Goal: Find specific page/section: Find specific page/section

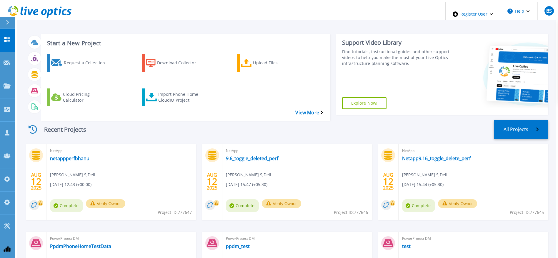
click at [73, 145] on div "NetApp netappperfbhanu Bhanupriya S , Dell 08/12/2025, 12:43 (+00:00) Complete …" at bounding box center [121, 182] width 150 height 76
click at [73, 156] on link "netappperfbhanu" at bounding box center [69, 159] width 39 height 6
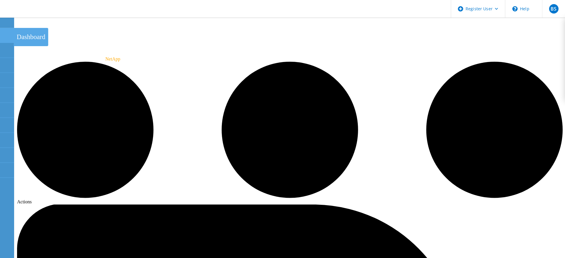
click at [10, 33] on icon at bounding box center [6, 36] width 7 height 6
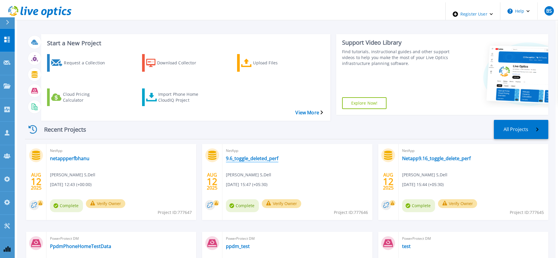
click at [259, 156] on link "9.6_toggle_deleted_perf" at bounding box center [252, 159] width 52 height 6
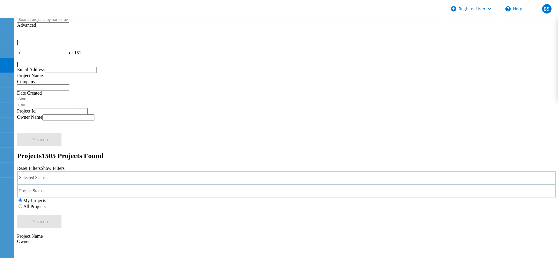
click at [59, 23] on input "text" at bounding box center [43, 19] width 52 height 6
click at [208, 152] on div "Projects 1505 Projects Found" at bounding box center [286, 156] width 539 height 8
click at [3, 123] on use at bounding box center [3, 123] width 0 height 0
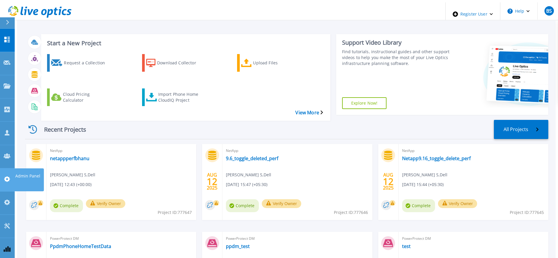
click at [6, 177] on icon at bounding box center [7, 180] width 6 height 6
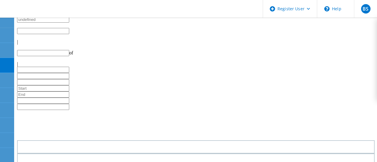
type input "1"
